Goal: Information Seeking & Learning: Learn about a topic

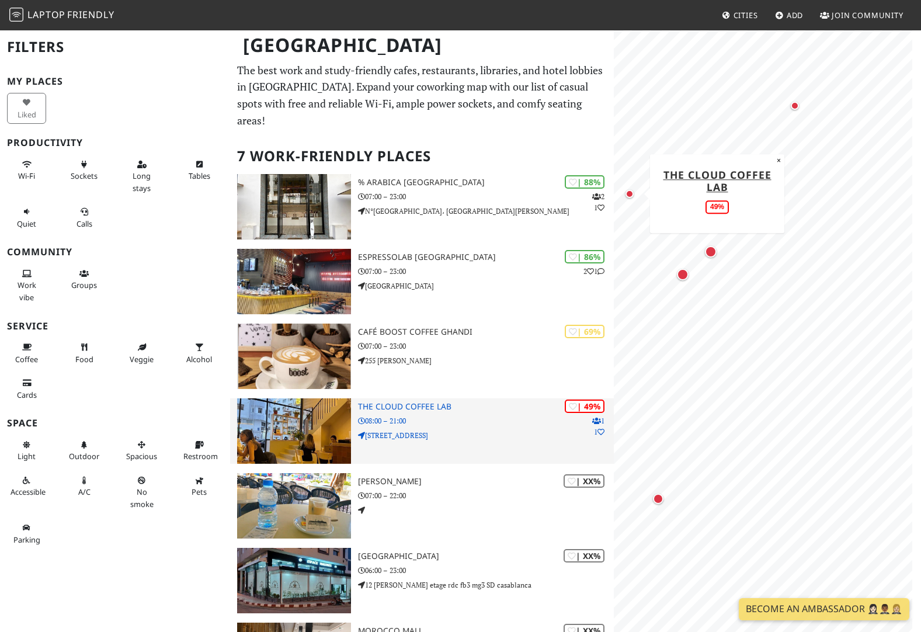
click at [421, 402] on h3 "THE CLOUD COFFEE LAB" at bounding box center [486, 407] width 256 height 10
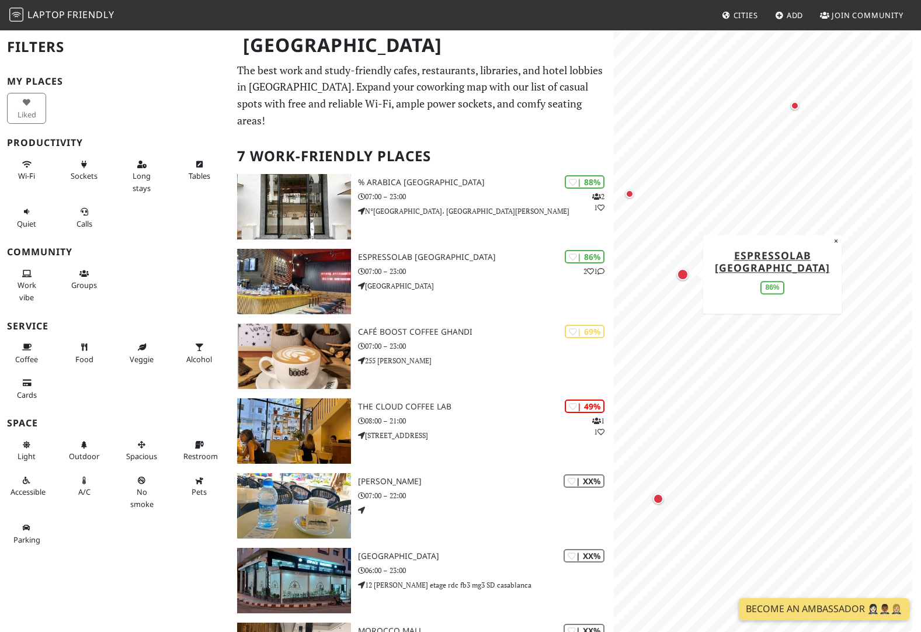
click at [683, 273] on div "Map marker" at bounding box center [683, 275] width 12 height 12
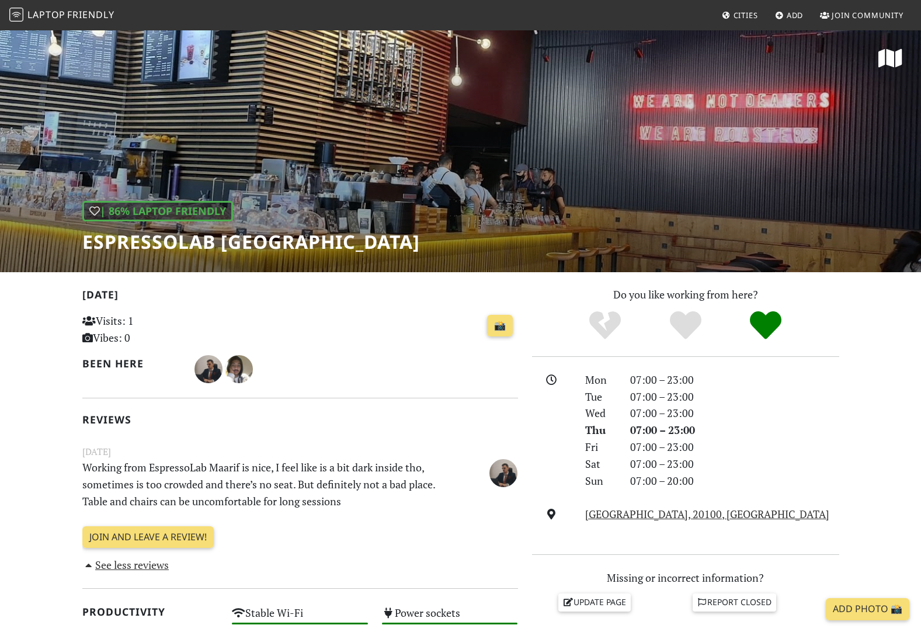
click at [447, 163] on div "| 86% Laptop Friendly Espressolab Morocco" at bounding box center [460, 150] width 921 height 243
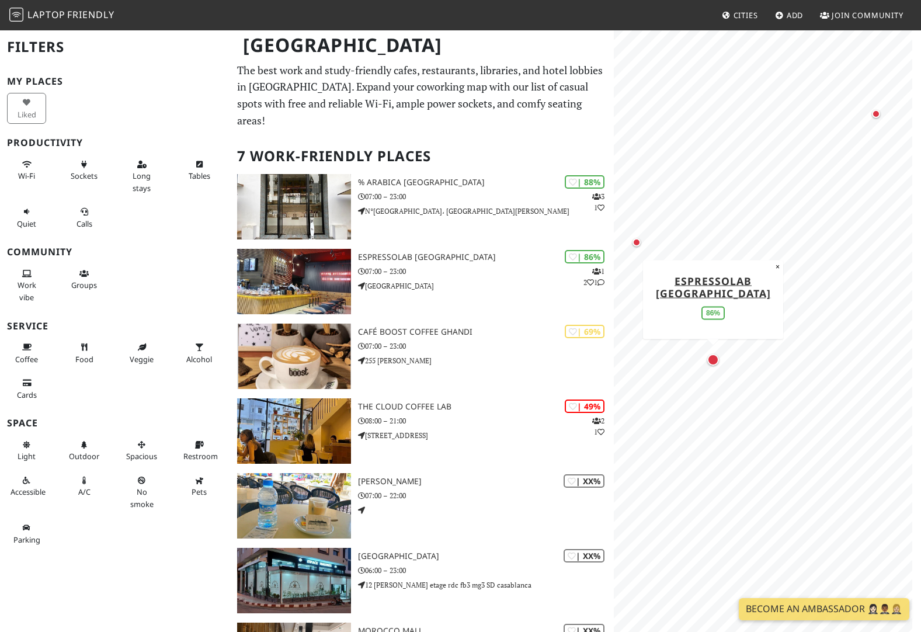
click at [714, 360] on div "Map marker" at bounding box center [713, 360] width 12 height 12
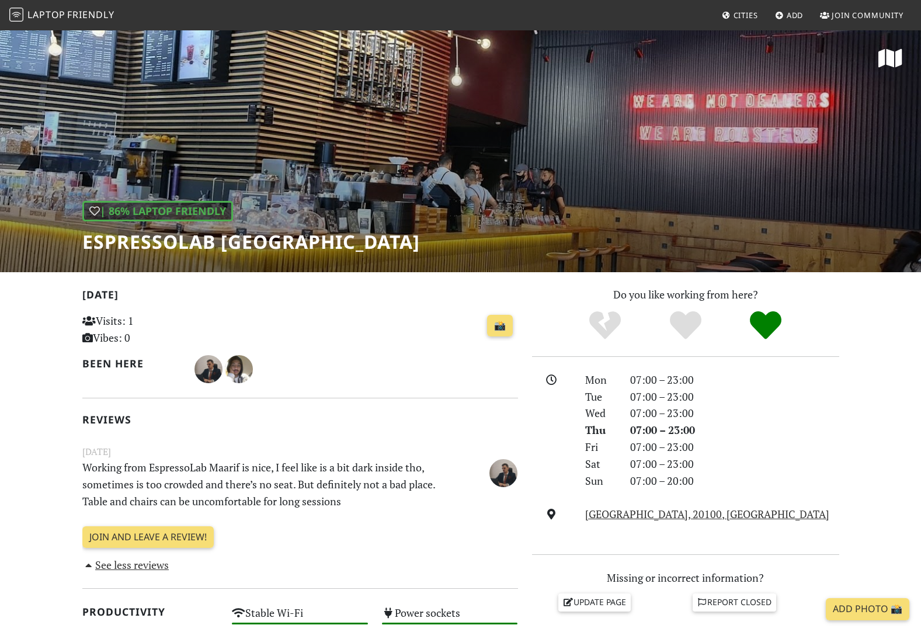
click at [772, 116] on div "| 86% Laptop Friendly Espressolab Morocco" at bounding box center [460, 150] width 921 height 243
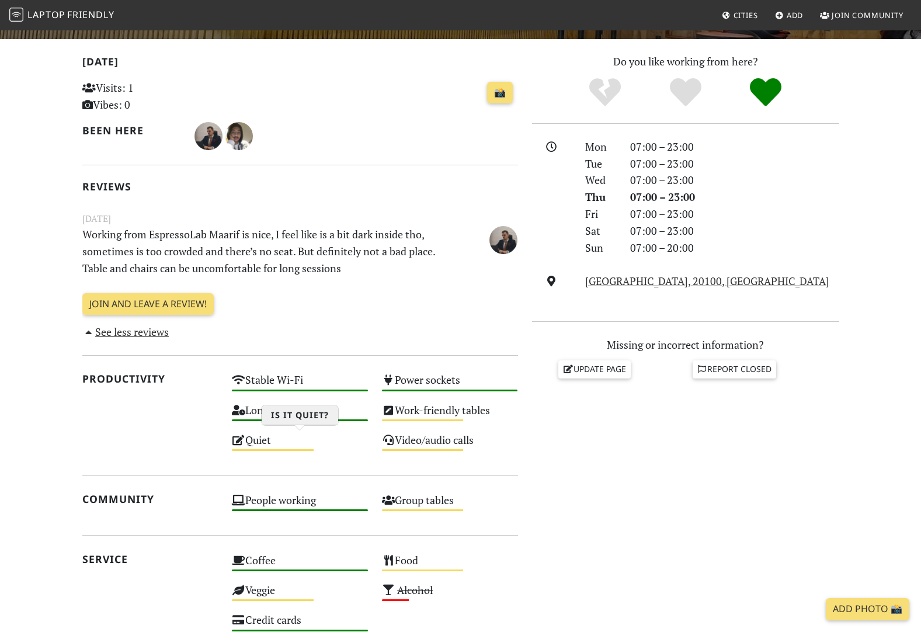
scroll to position [234, 0]
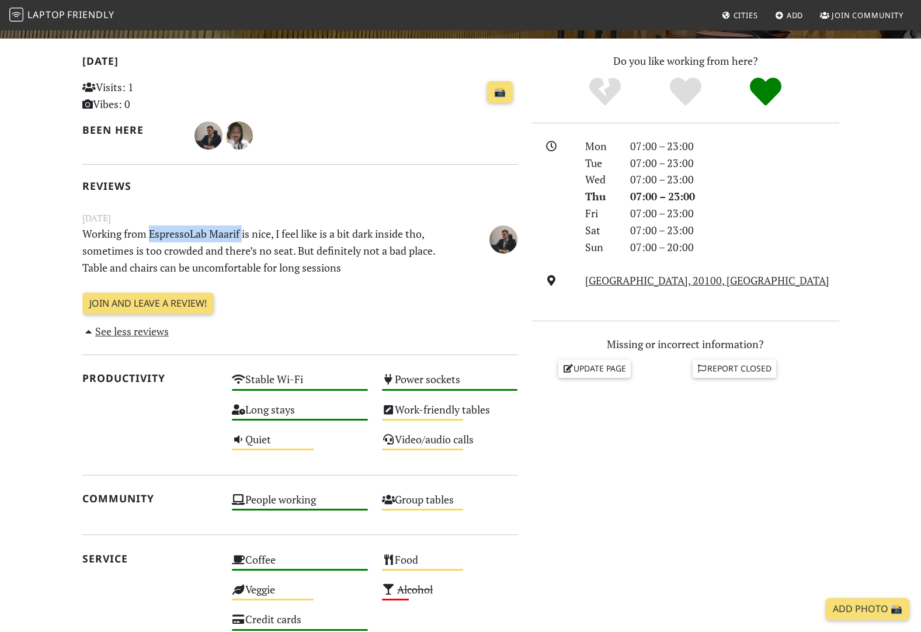
drag, startPoint x: 152, startPoint y: 234, endPoint x: 243, endPoint y: 231, distance: 91.2
click at [243, 231] on p "Working from EspressoLab Maarif is nice, I feel like is a bit dark inside tho, …" at bounding box center [262, 250] width 375 height 50
copy p "EspressoLab Maarif"
